Goal: Information Seeking & Learning: Learn about a topic

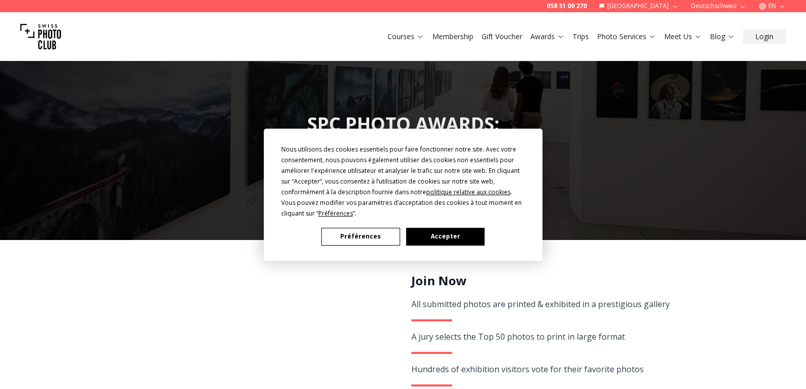
drag, startPoint x: 435, startPoint y: 243, endPoint x: 431, endPoint y: 233, distance: 10.2
click at [431, 233] on button "Accepter" at bounding box center [445, 237] width 78 height 18
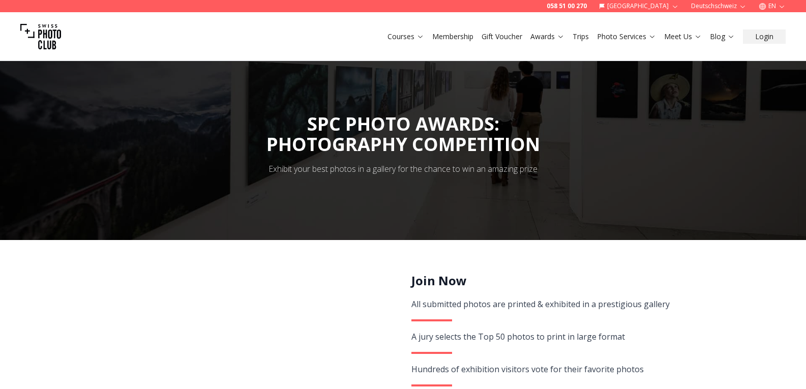
click at [431, 233] on div at bounding box center [403, 144] width 806 height 191
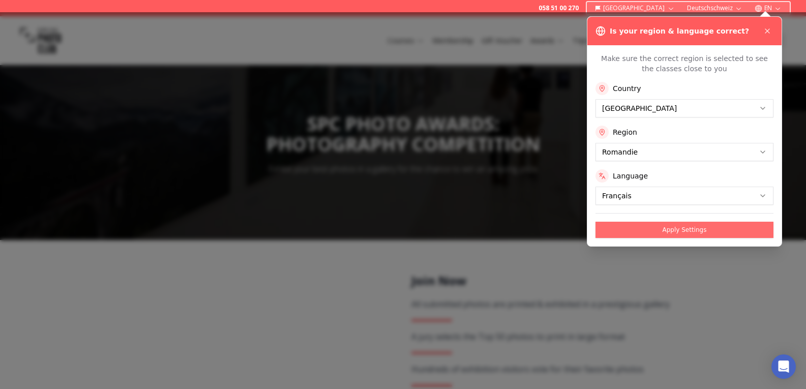
click at [644, 232] on button "Apply Settings" at bounding box center [685, 230] width 178 height 16
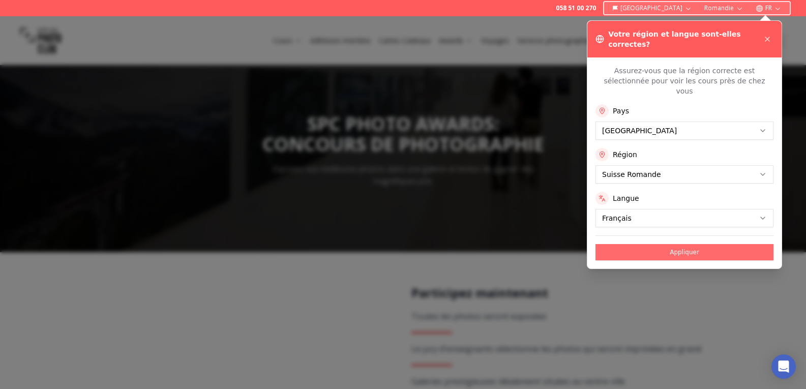
click at [659, 244] on button "Appliquer" at bounding box center [685, 252] width 178 height 16
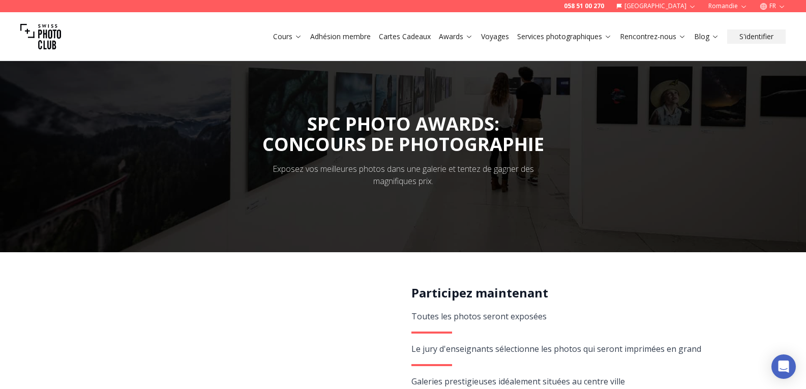
click at [420, 125] on span "SPC PHOTO AWARDS: CONCOURS DE PHOTOGRAPHIE" at bounding box center [403, 132] width 282 height 43
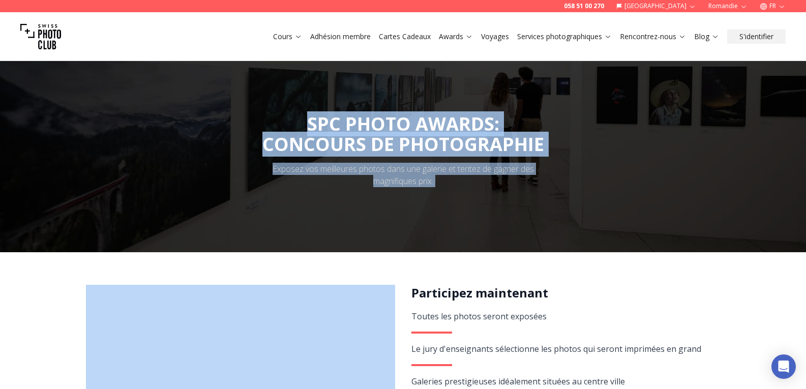
drag, startPoint x: 420, startPoint y: 125, endPoint x: 418, endPoint y: 176, distance: 51.4
click at [418, 176] on div "SPC PHOTO AWARDS: CONCOURS DE PHOTOGRAPHIE Exposez vos meilleures photos dans u…" at bounding box center [403, 150] width 806 height 203
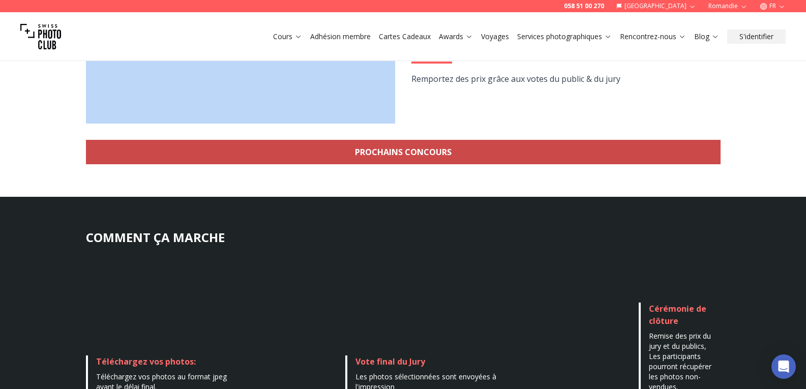
click at [426, 158] on link "Prochains concours" at bounding box center [403, 152] width 635 height 24
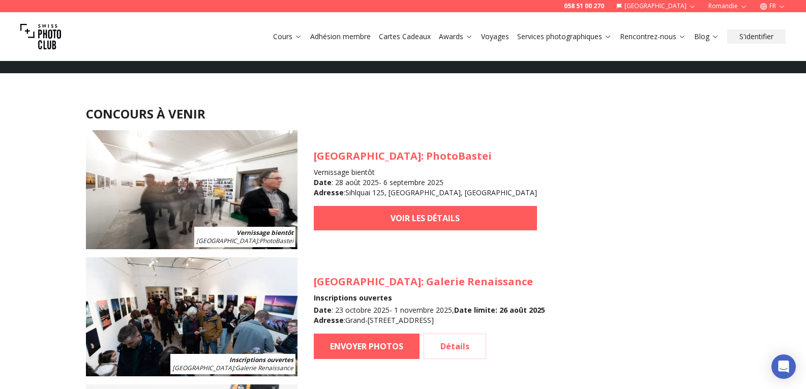
scroll to position [917, 0]
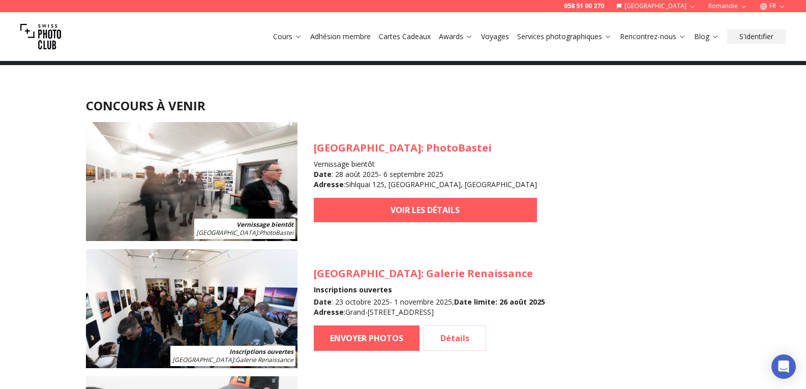
click at [365, 138] on article "Vernissage bientôt [GEOGRAPHIC_DATA] : PhotoBastei [GEOGRAPHIC_DATA] : PhotoBas…" at bounding box center [403, 181] width 635 height 119
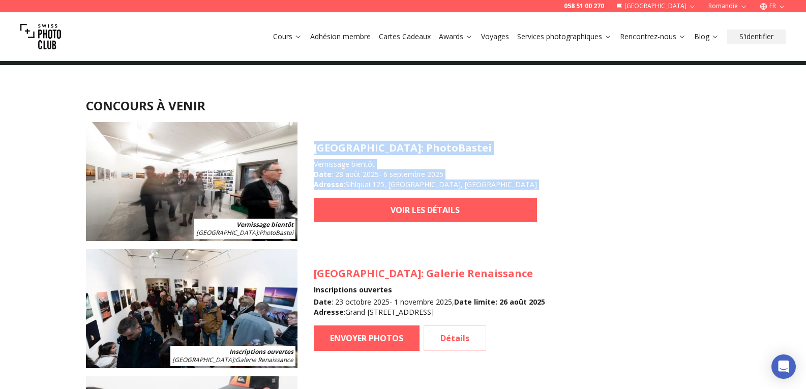
drag, startPoint x: 365, startPoint y: 138, endPoint x: 367, endPoint y: 184, distance: 46.3
click at [367, 184] on article "Vernissage bientôt [GEOGRAPHIC_DATA] : PhotoBastei [GEOGRAPHIC_DATA] : PhotoBas…" at bounding box center [403, 181] width 635 height 119
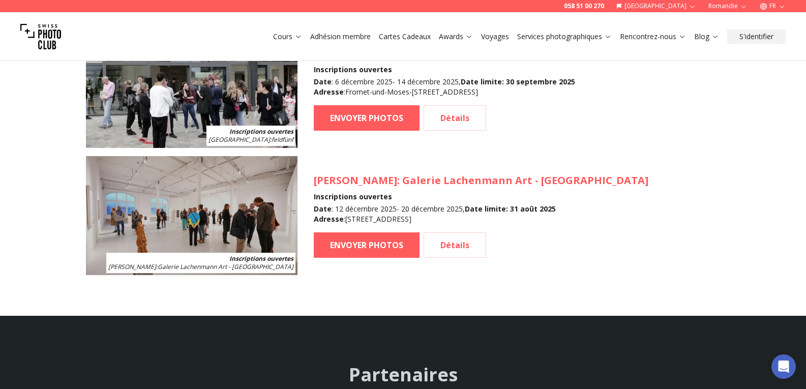
scroll to position [1519, 0]
